Goal: Find specific page/section: Find specific page/section

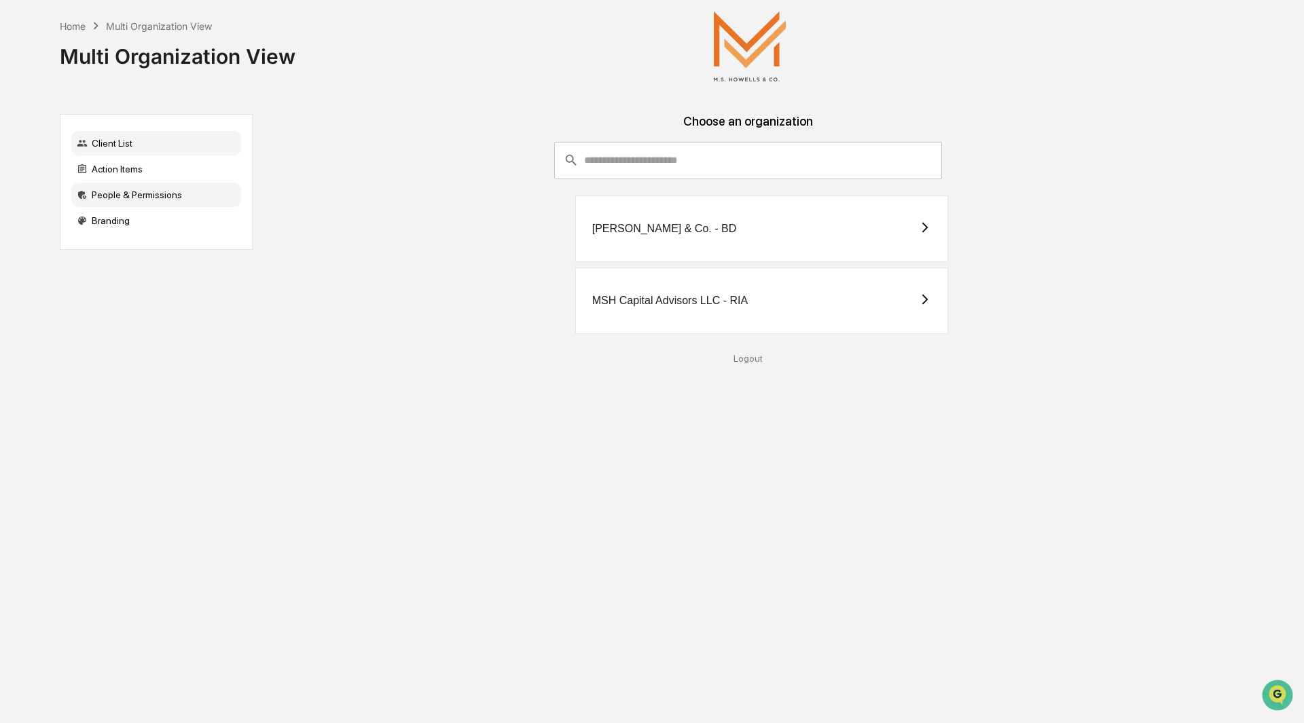
click at [129, 192] on div "People & Permissions" at bounding box center [156, 195] width 170 height 24
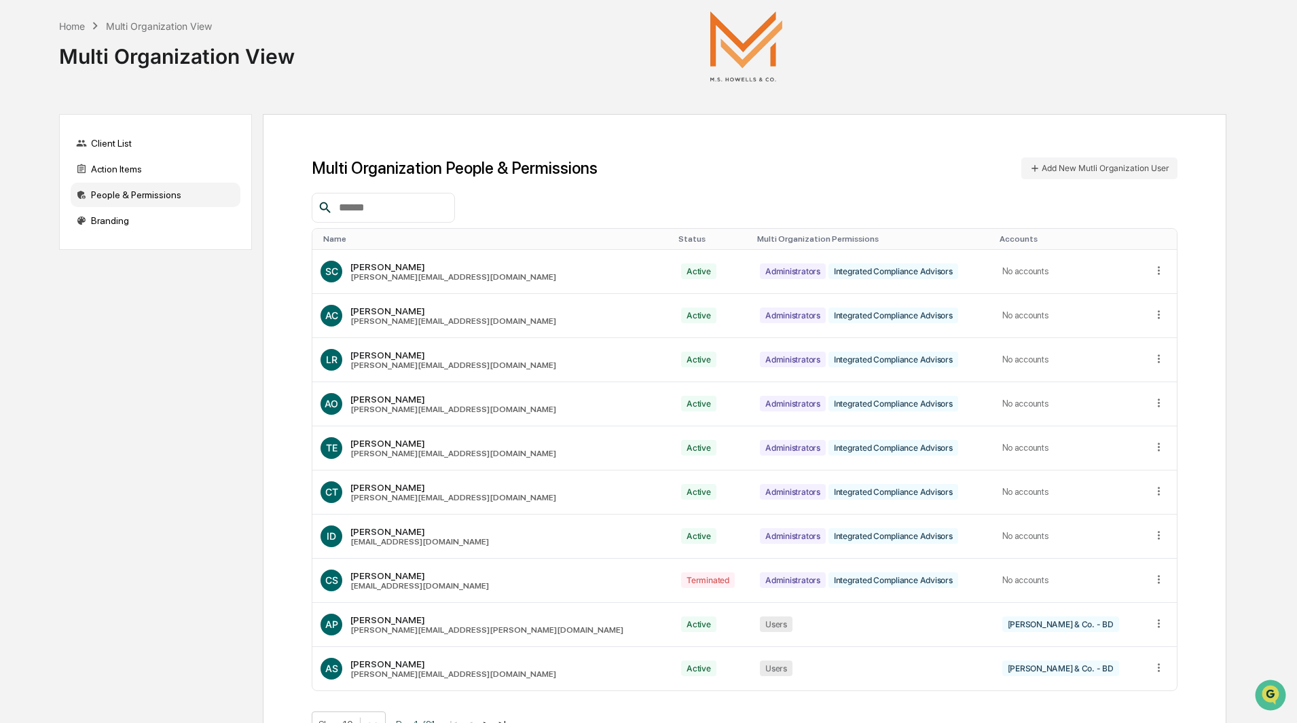
click at [429, 210] on input "text" at bounding box center [390, 208] width 115 height 18
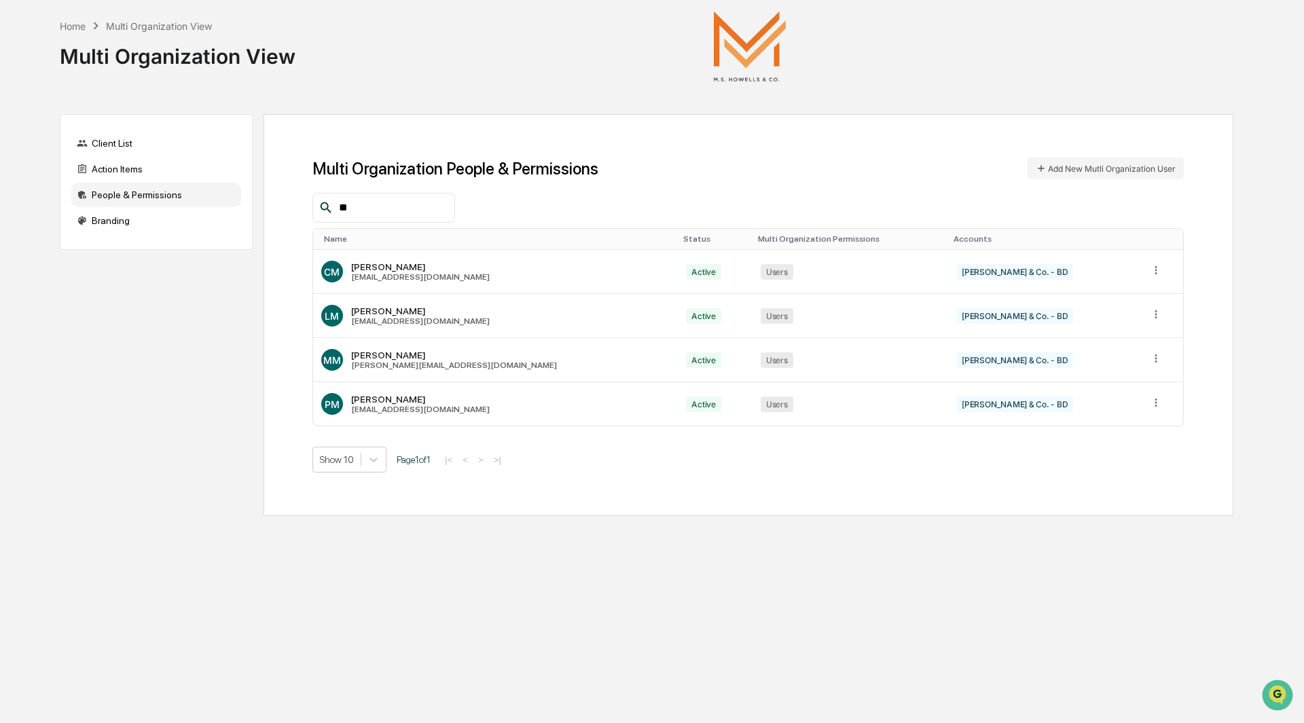
type input "*"
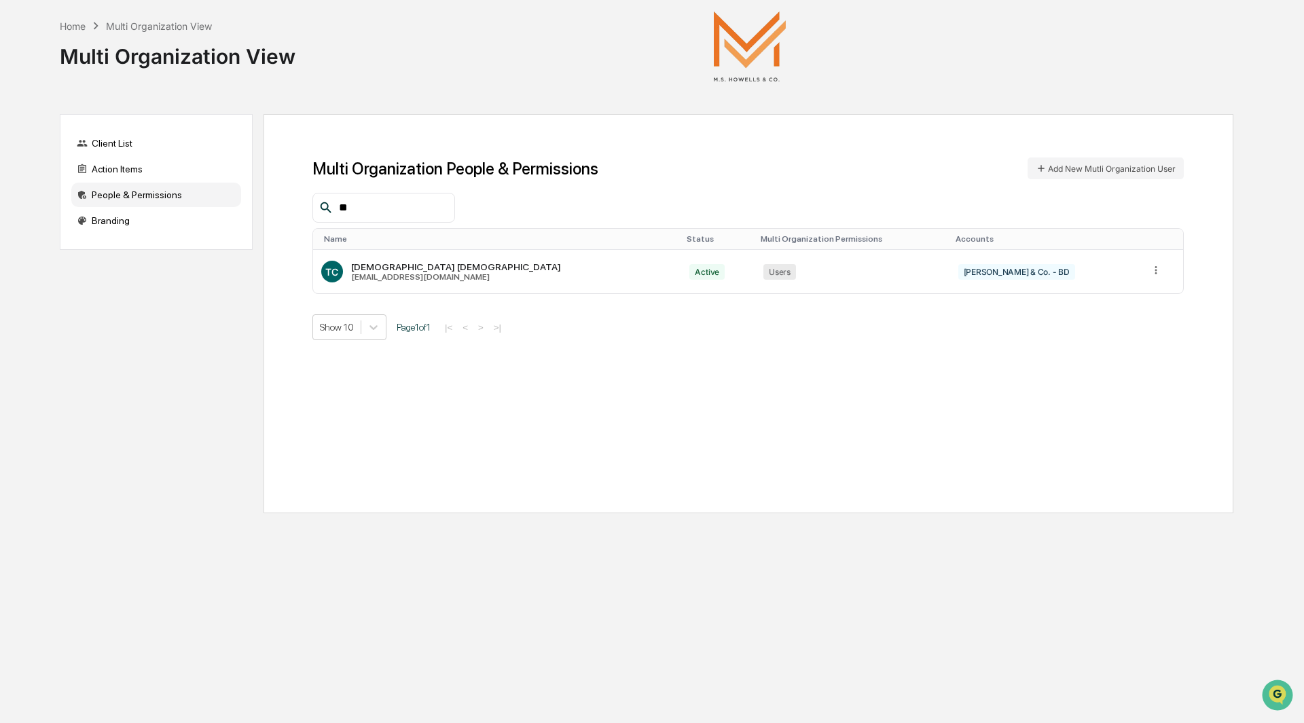
type input "*"
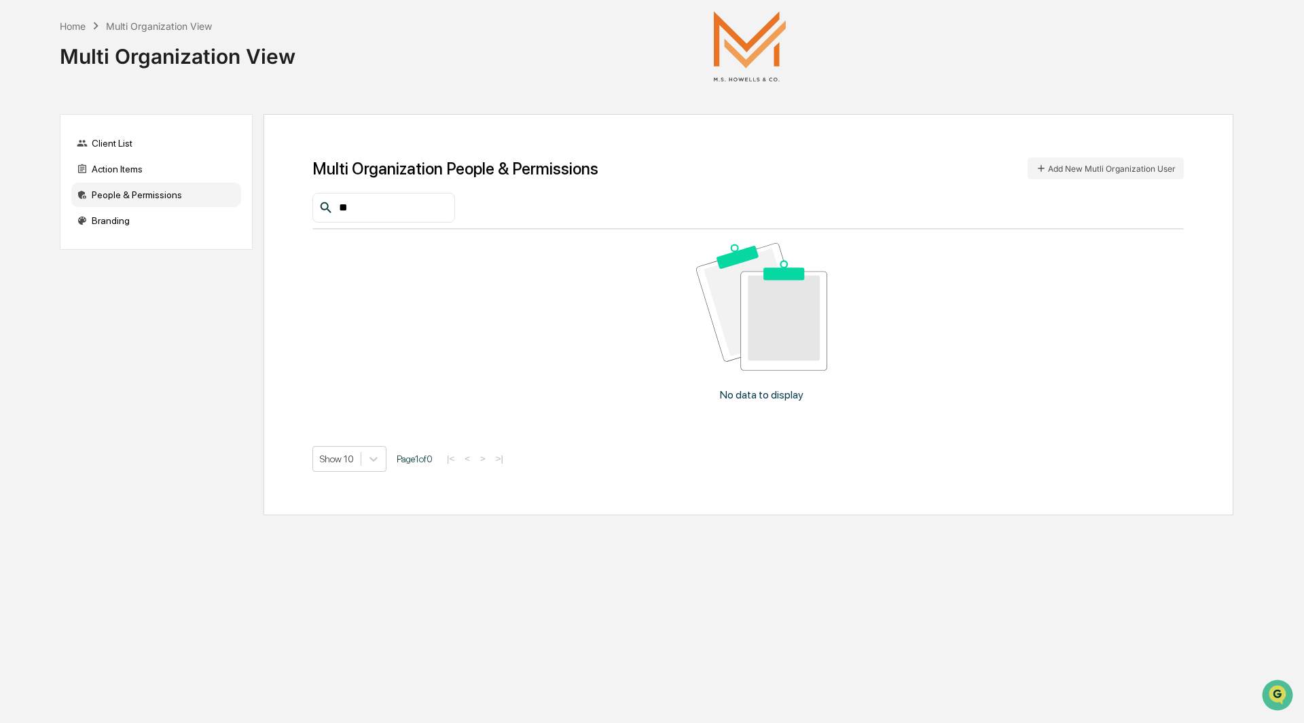
type input "*"
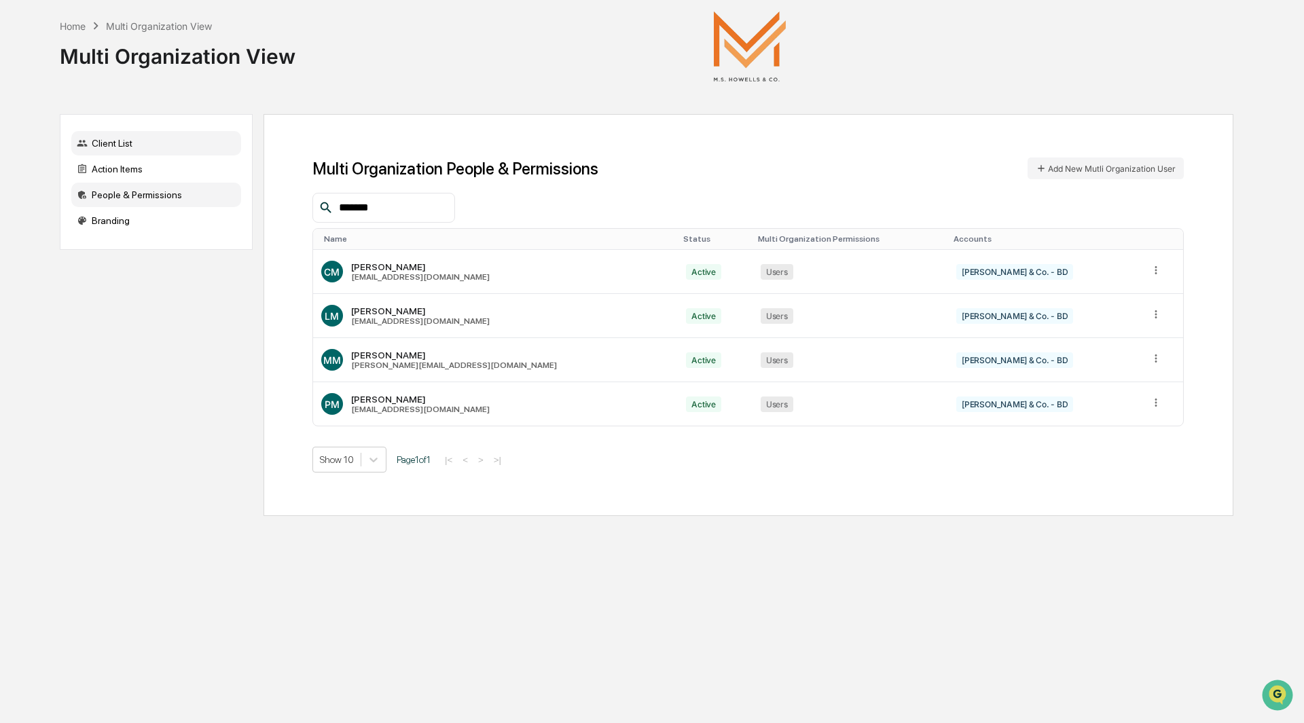
type input "*******"
click at [120, 141] on div "Client List" at bounding box center [156, 143] width 170 height 24
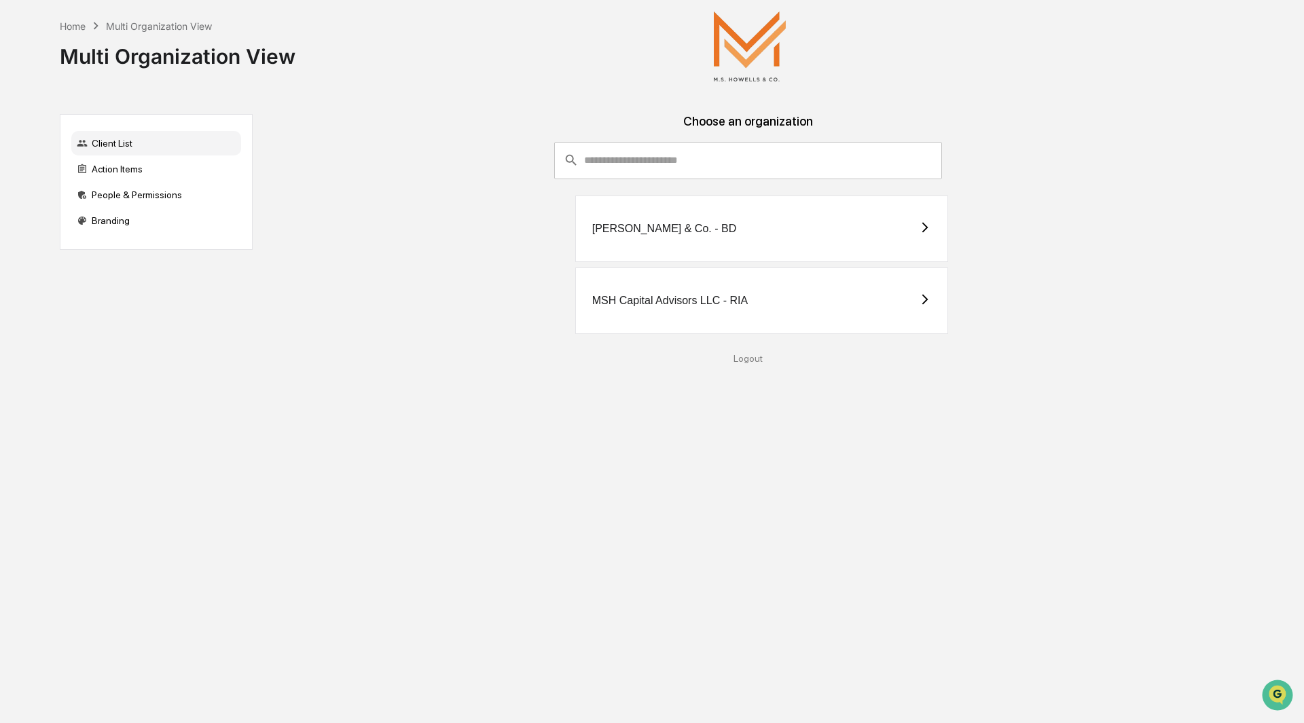
click at [706, 228] on div "[PERSON_NAME] & Co. - BD" at bounding box center [664, 229] width 145 height 12
